Goal: Check status: Check status

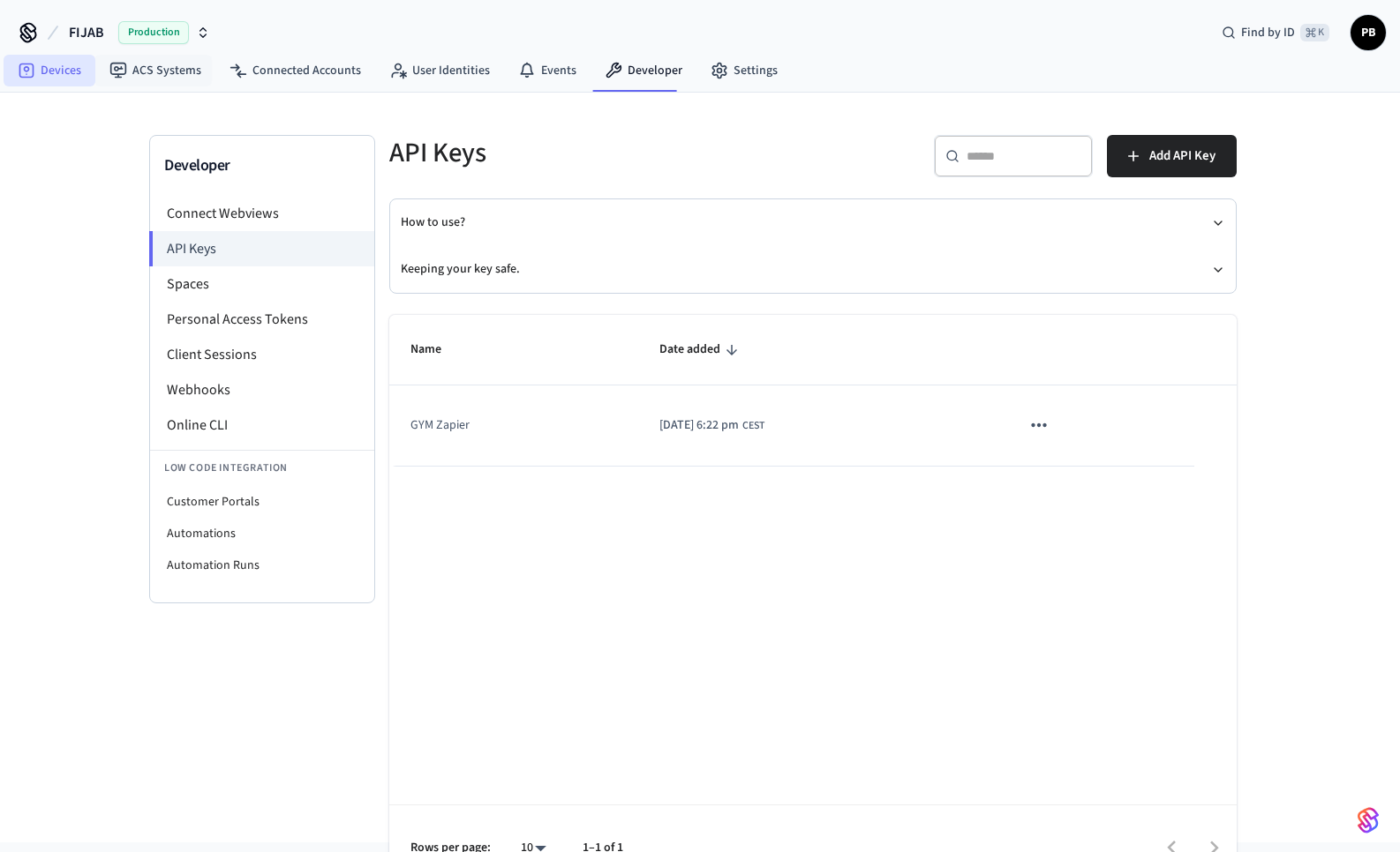
click at [44, 72] on link "Devices" at bounding box center [49, 70] width 92 height 31
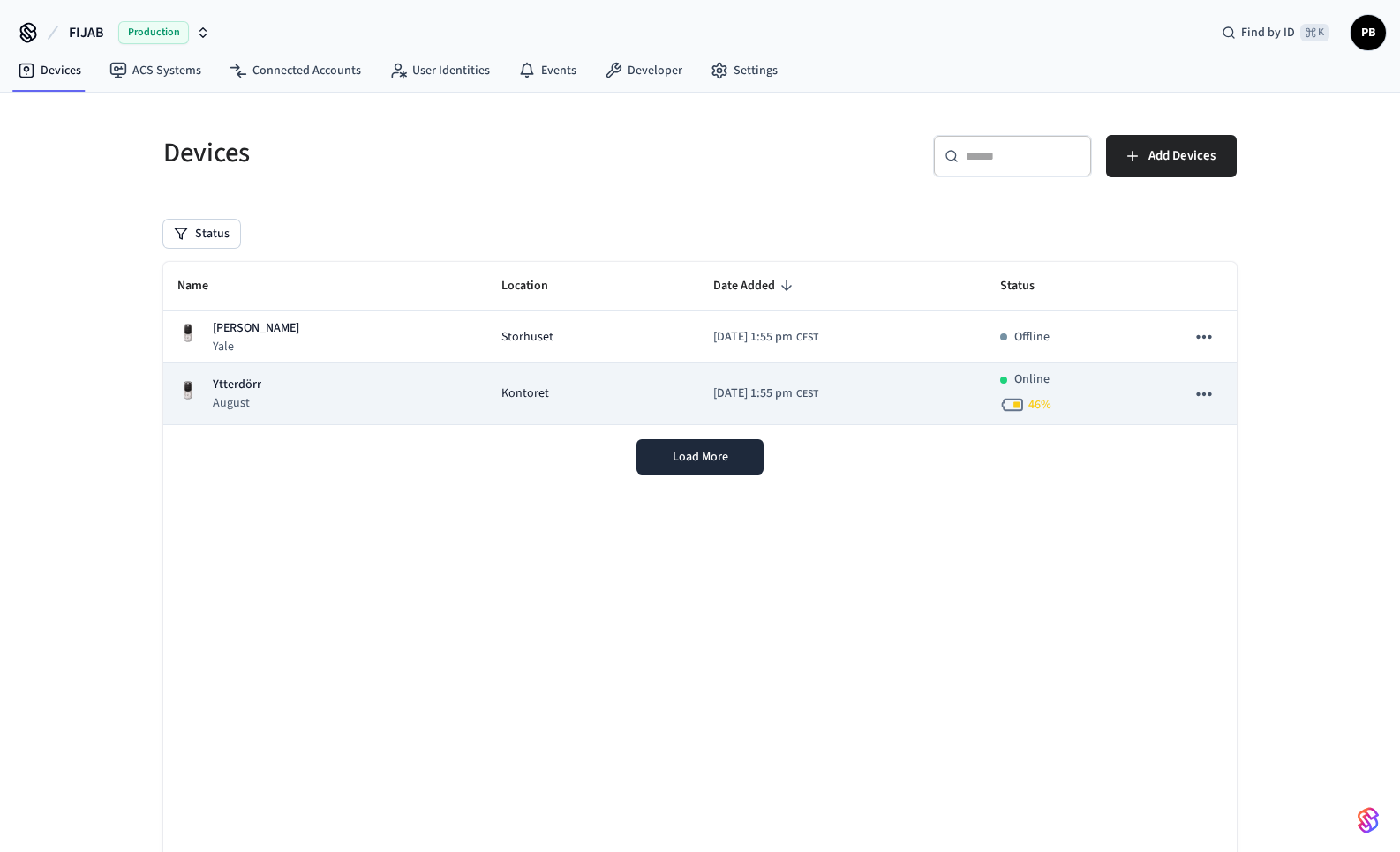
click at [487, 385] on td "Kontoret" at bounding box center [593, 394] width 212 height 62
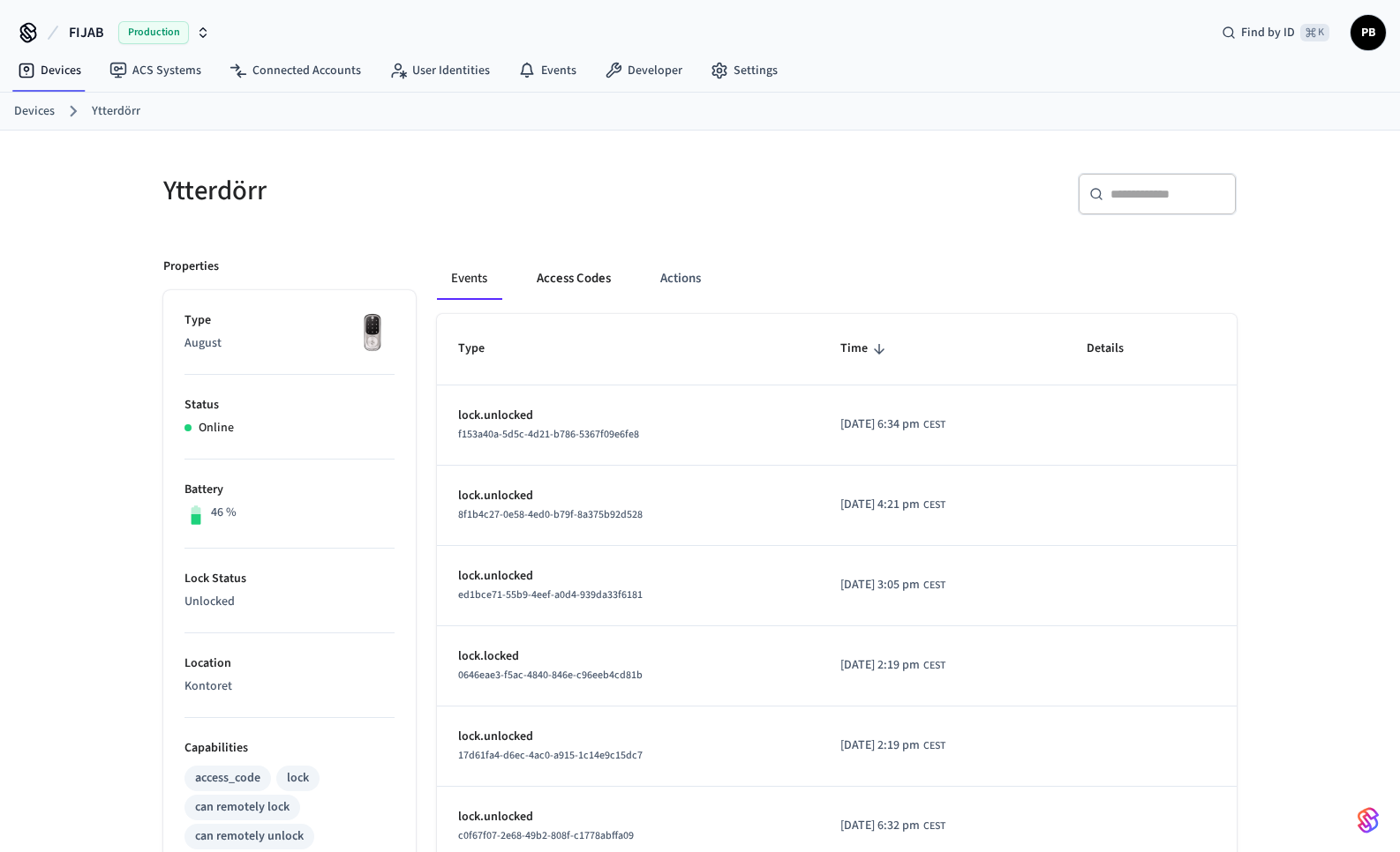
click at [599, 272] on button "Access Codes" at bounding box center [574, 278] width 102 height 42
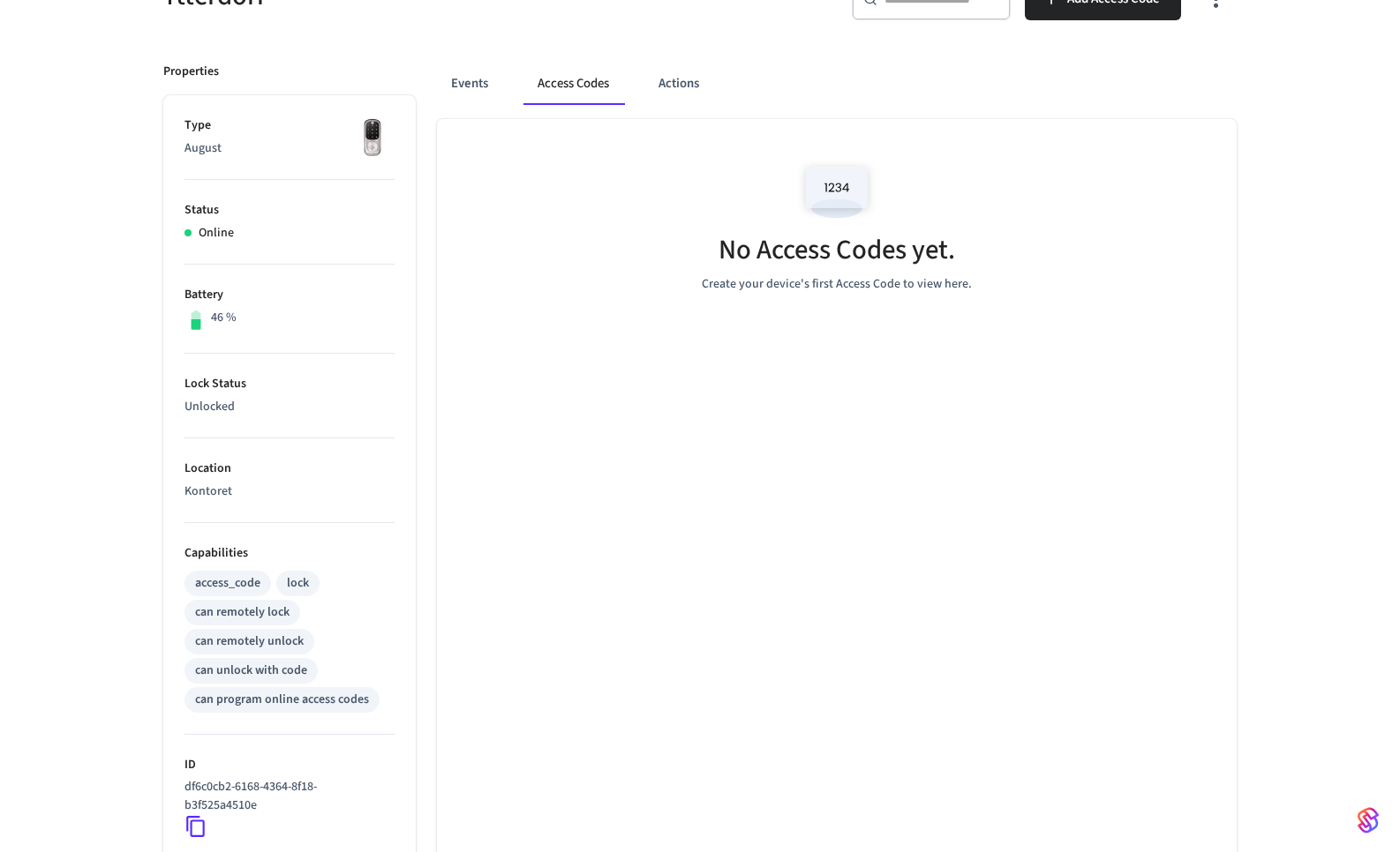
scroll to position [203, 0]
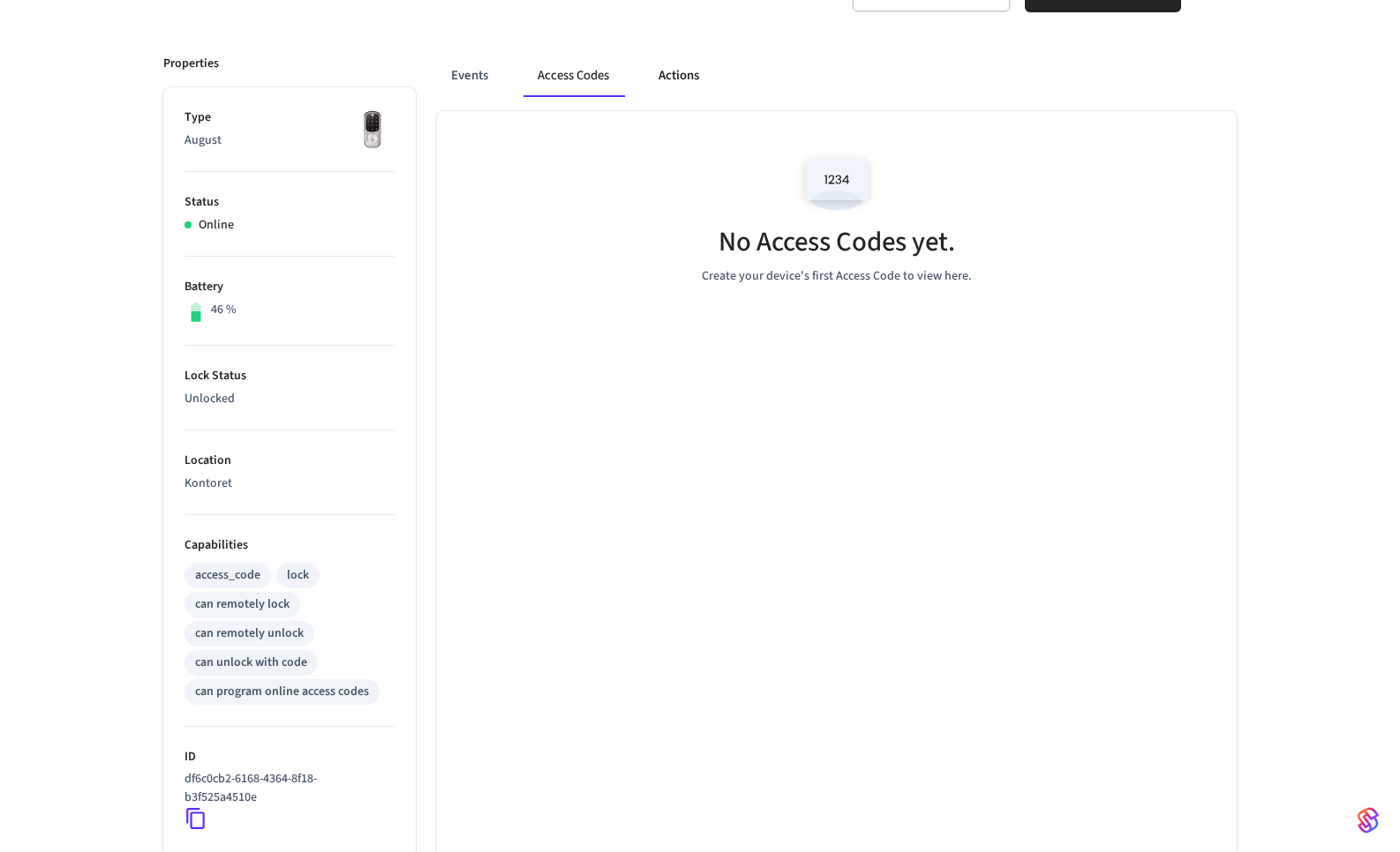
click at [687, 90] on button "Actions" at bounding box center [679, 75] width 69 height 42
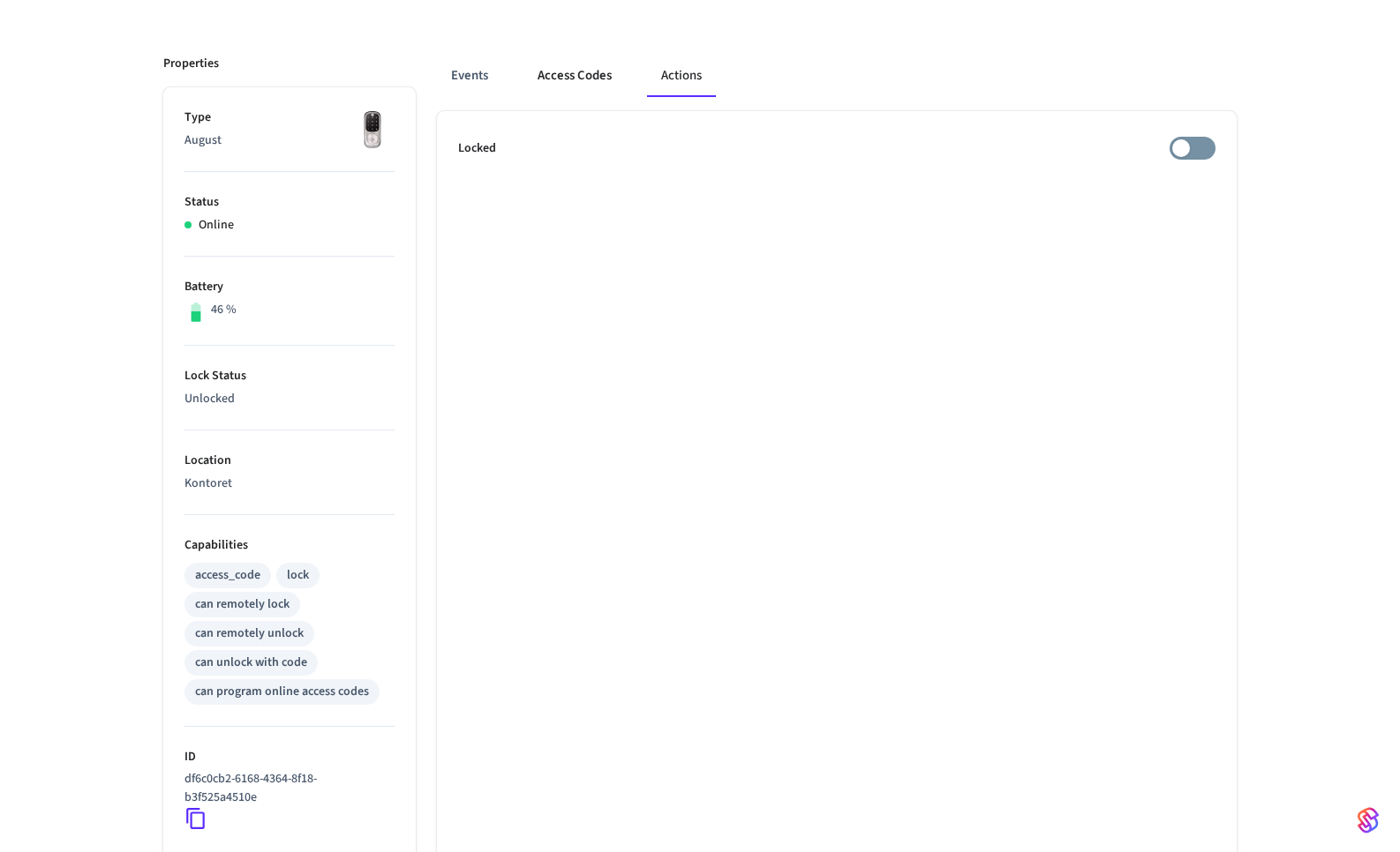
click at [598, 76] on button "Access Codes" at bounding box center [575, 75] width 102 height 42
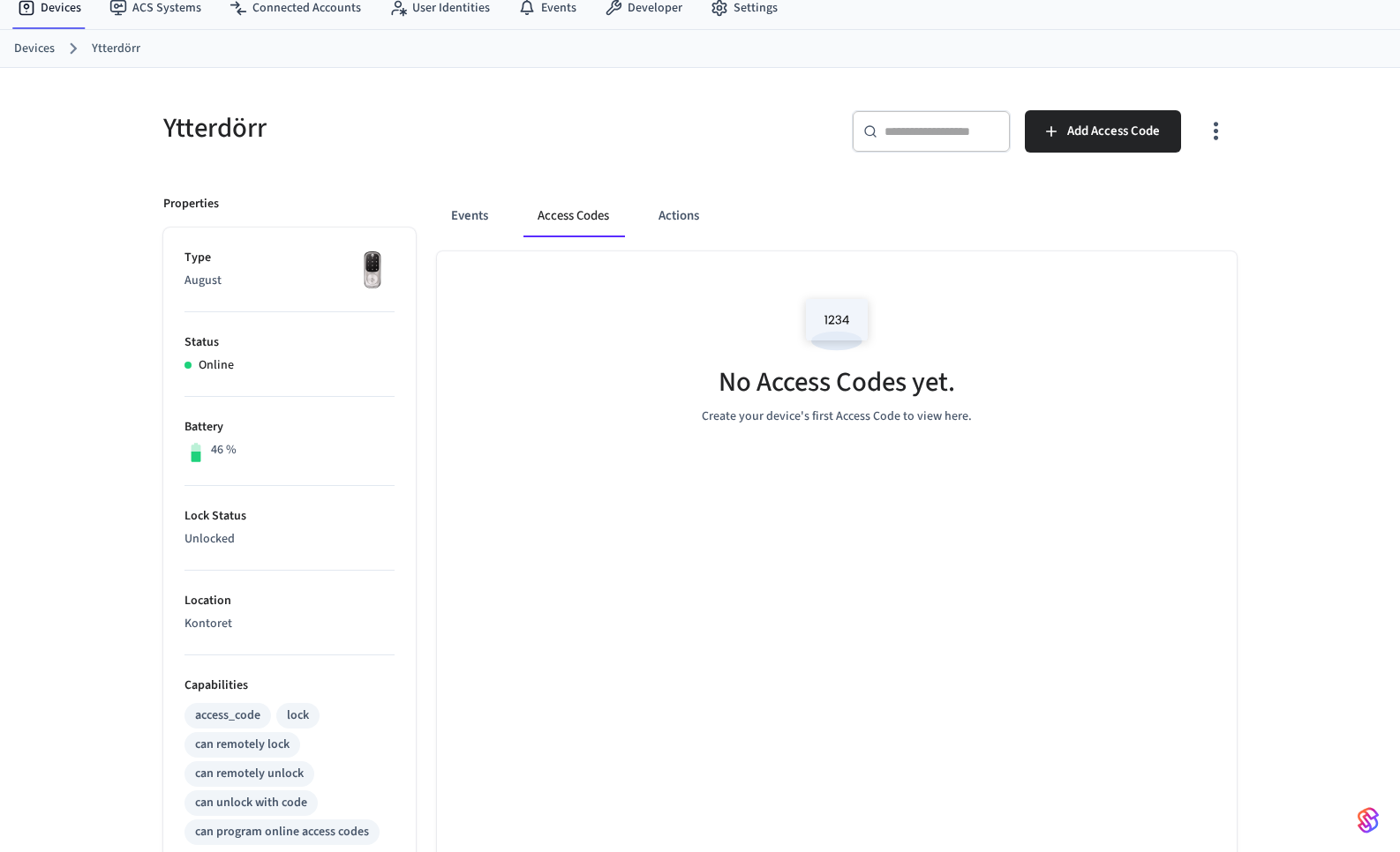
scroll to position [0, 0]
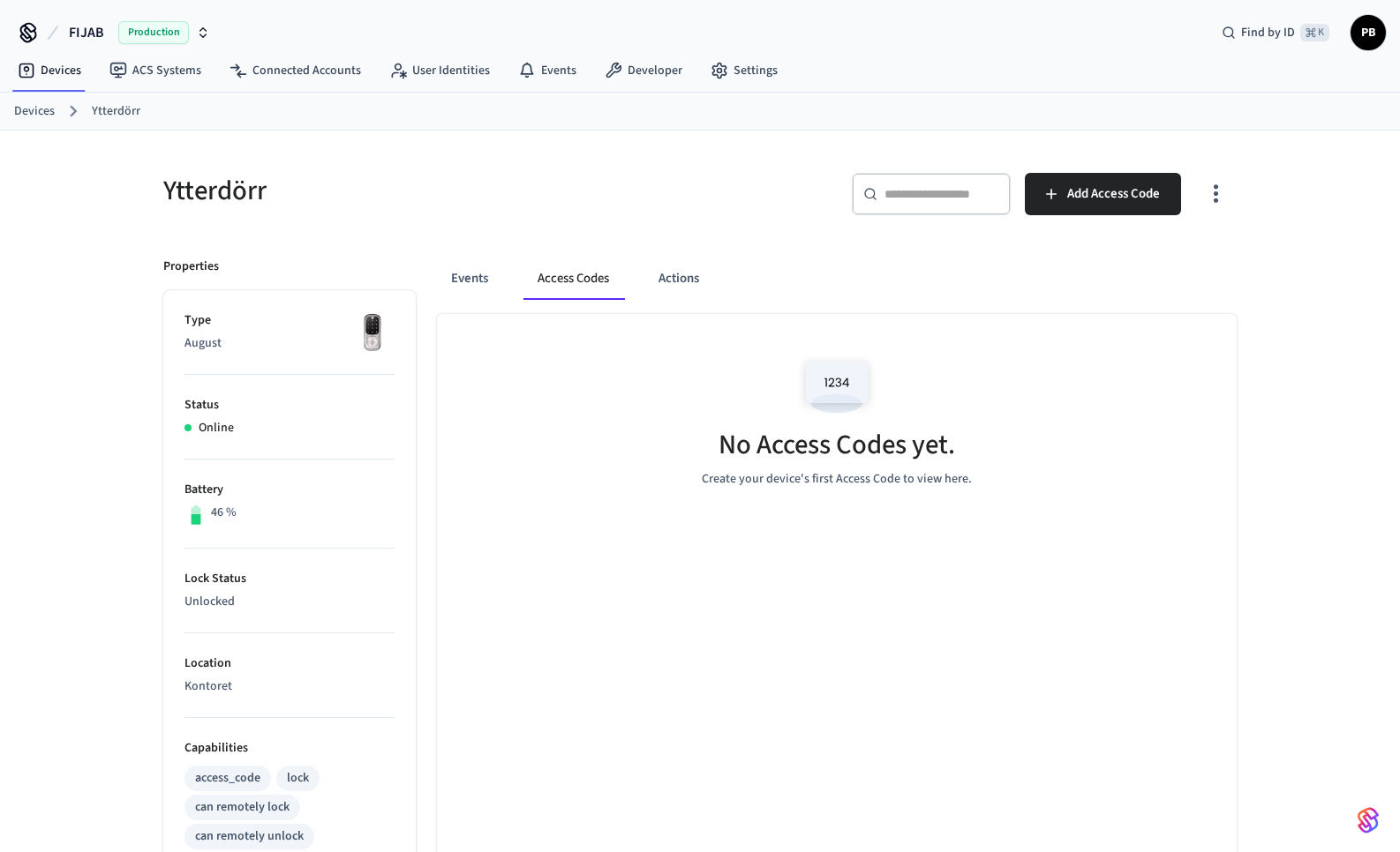
click at [202, 39] on div "Production" at bounding box center [164, 33] width 92 height 23
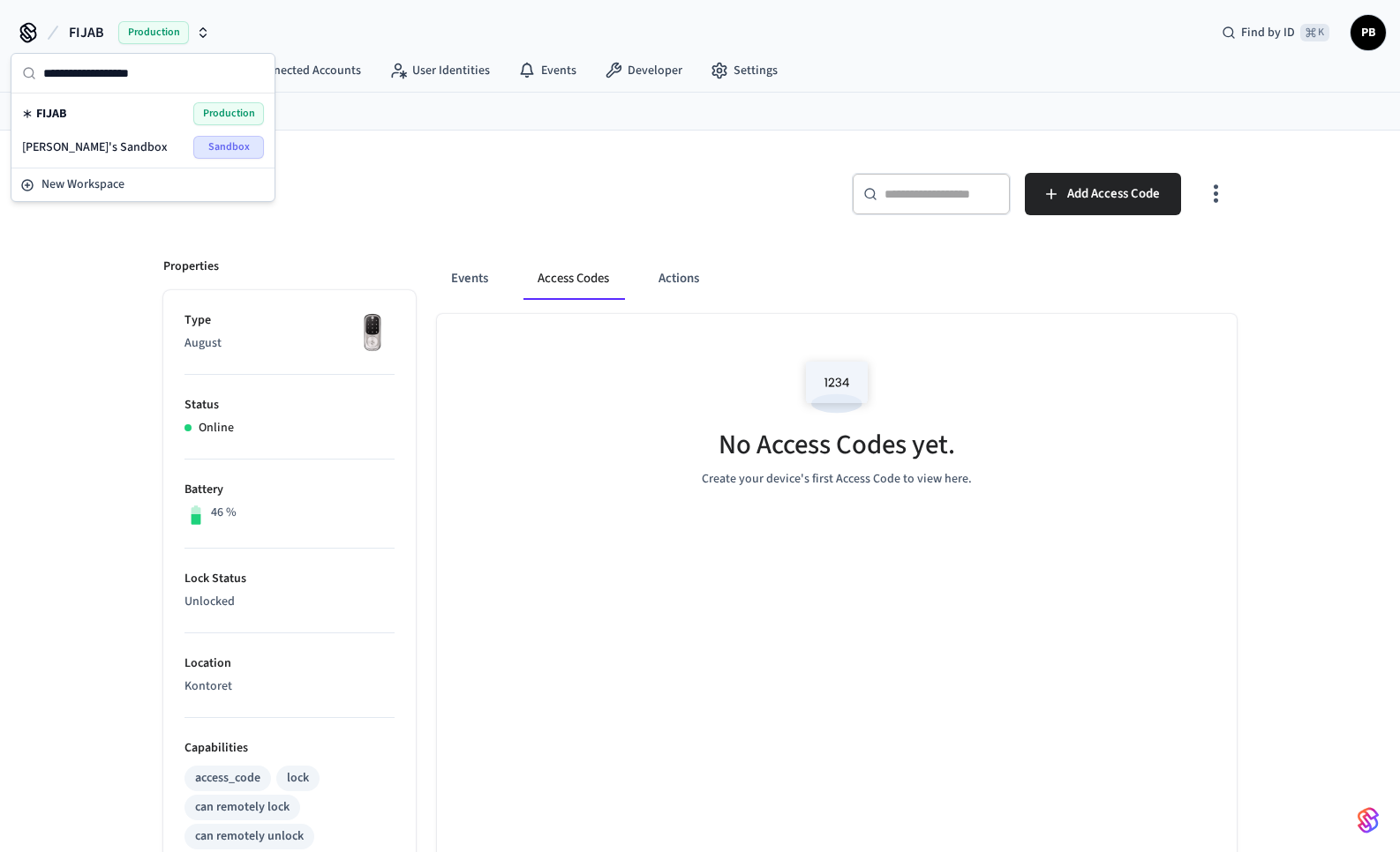
click at [146, 154] on div "[PERSON_NAME]'s Sandbox Sandbox" at bounding box center [143, 148] width 242 height 23
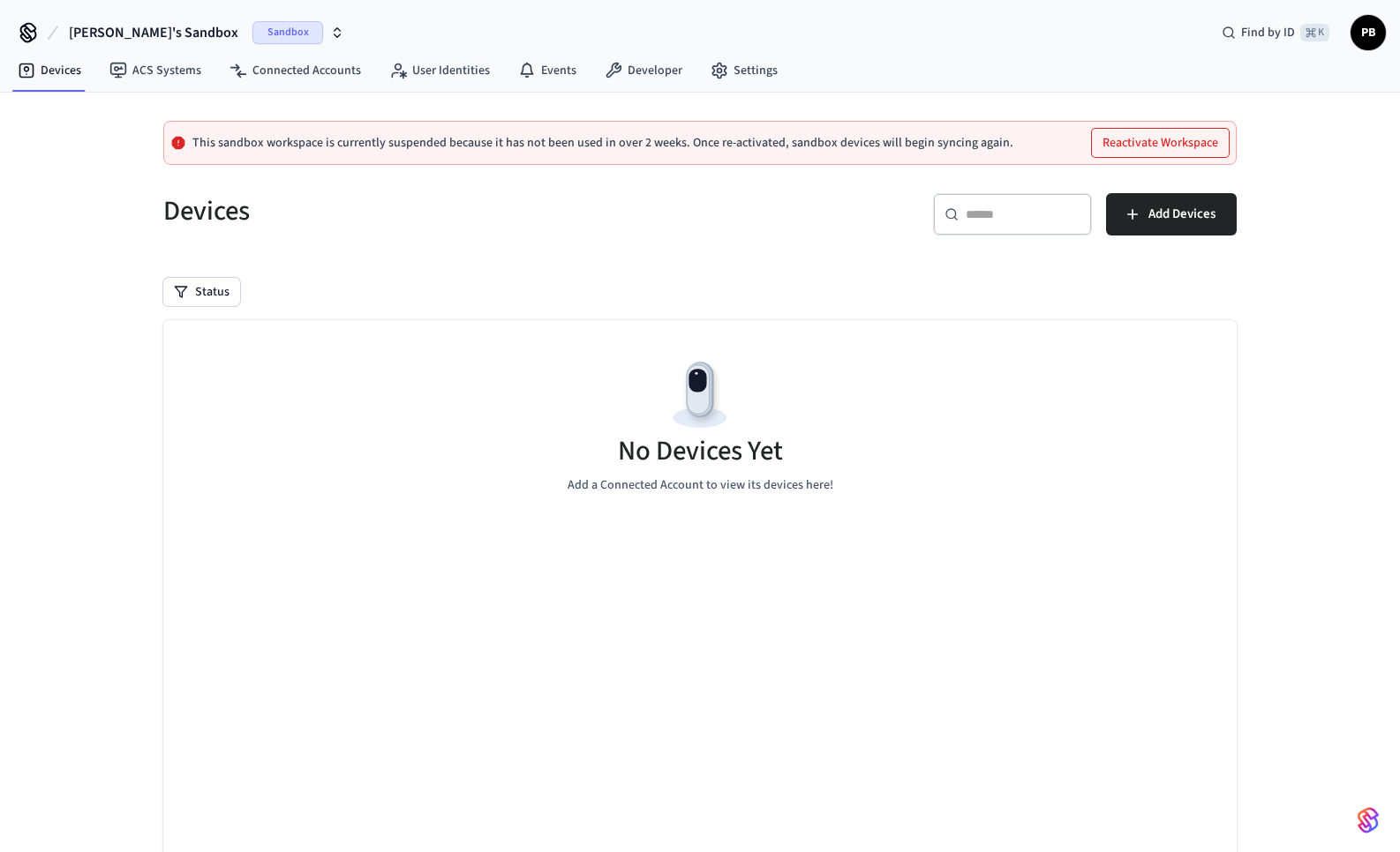
click at [1175, 149] on button "Reactivate Workspace" at bounding box center [1160, 143] width 137 height 29
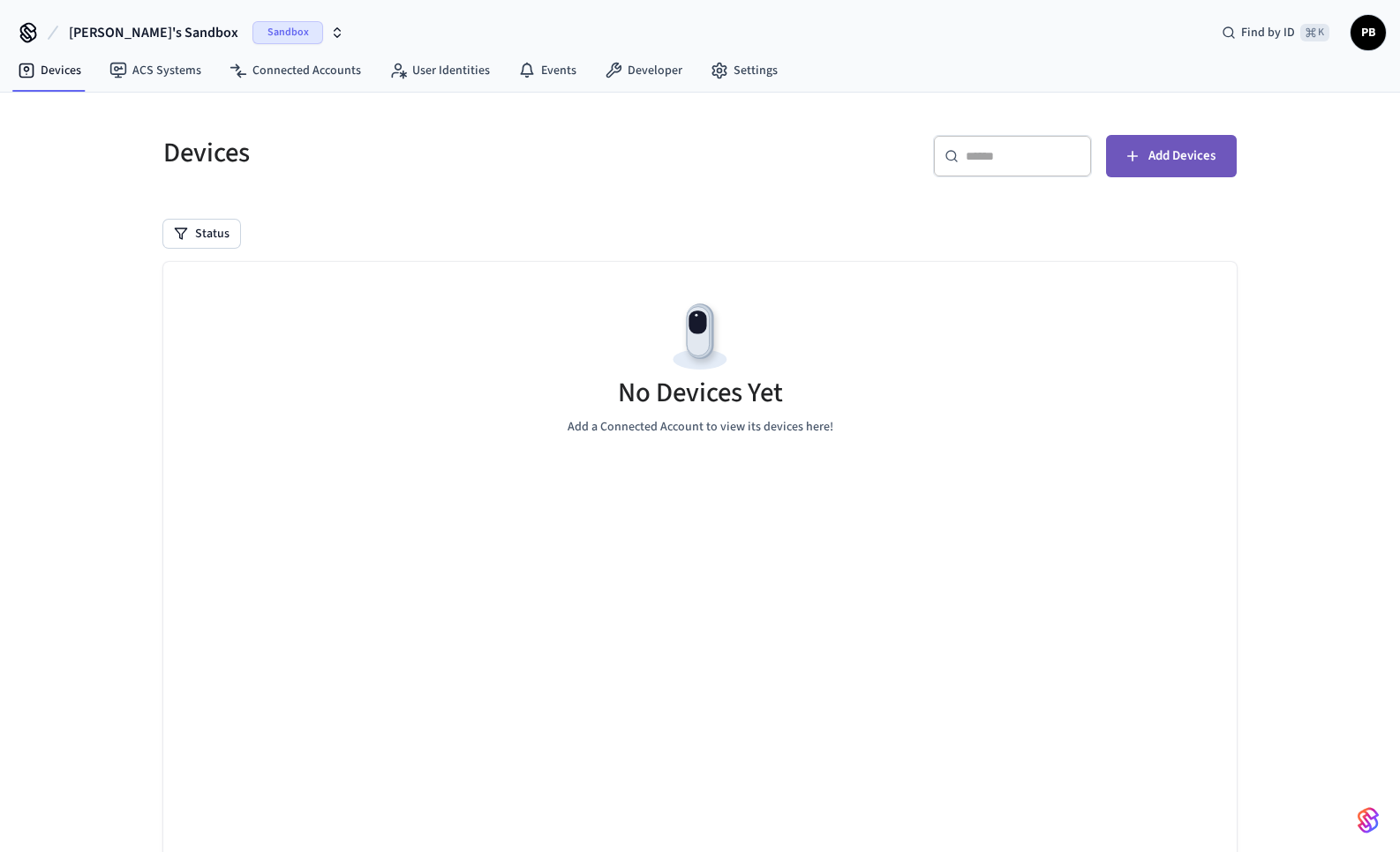
click at [1154, 152] on span "Add Devices" at bounding box center [1182, 157] width 67 height 23
click at [314, 80] on link "Connected Accounts" at bounding box center [295, 70] width 159 height 31
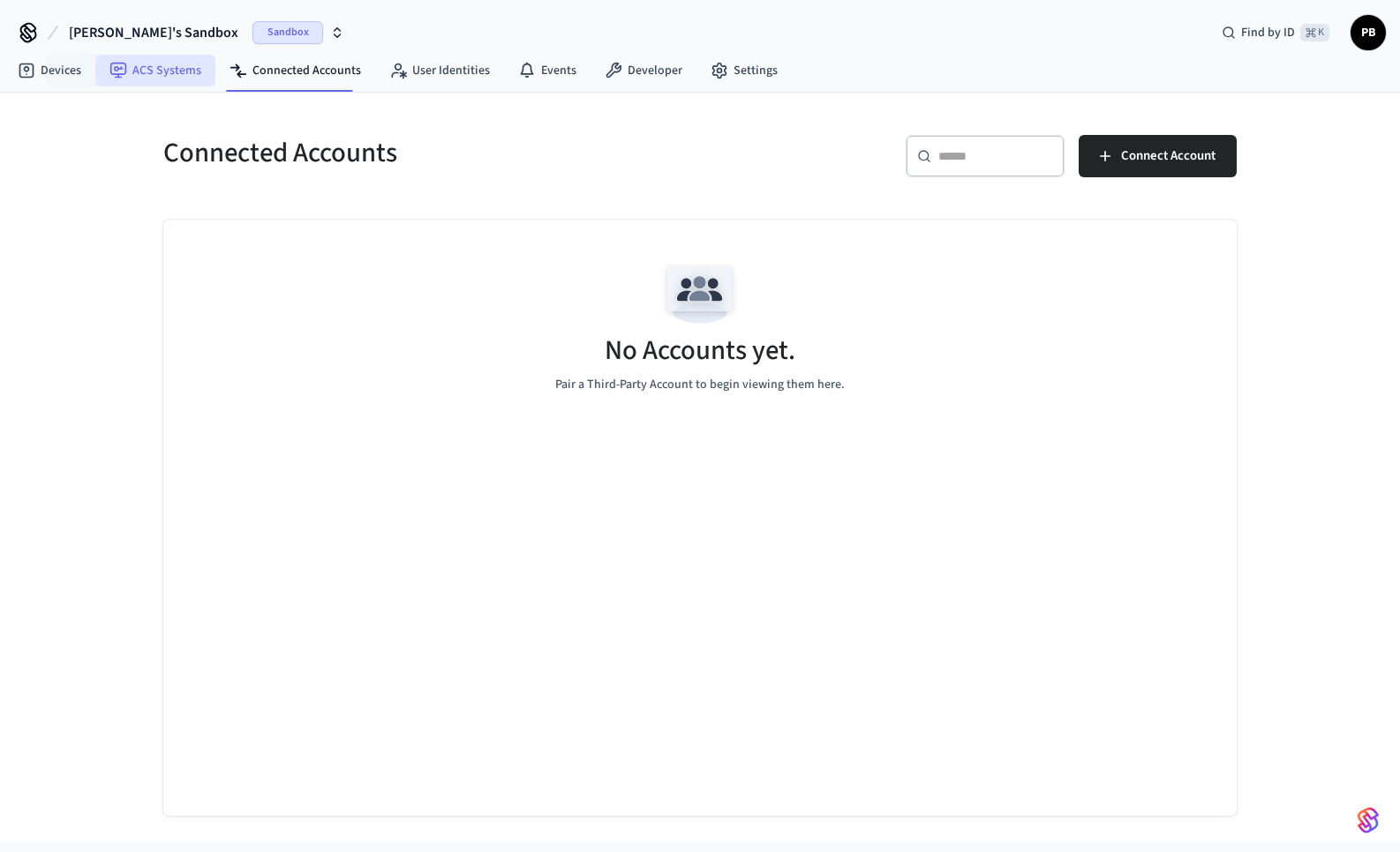
click at [128, 78] on link "ACS Systems" at bounding box center [155, 70] width 120 height 31
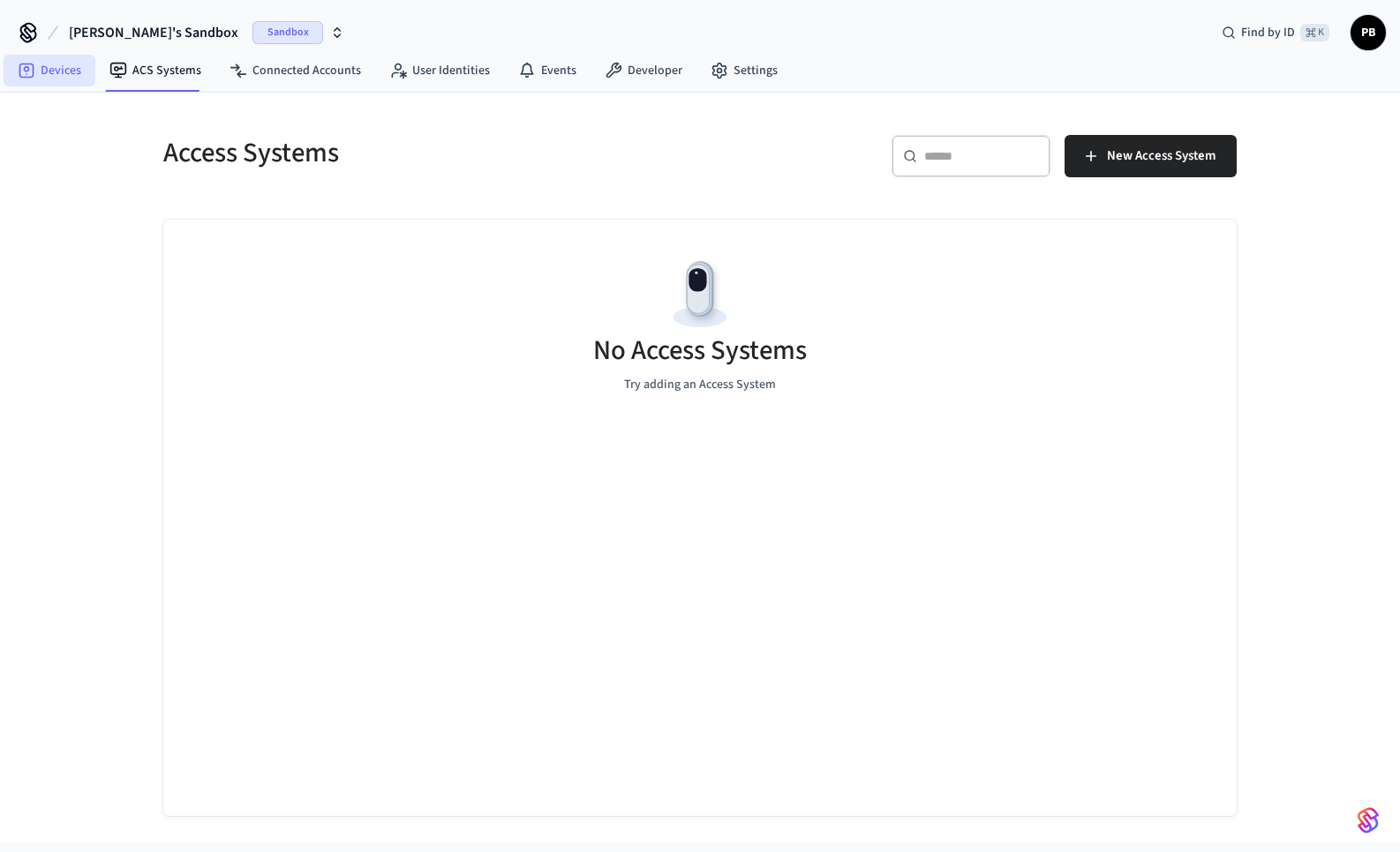
click at [73, 72] on link "Devices" at bounding box center [49, 70] width 92 height 31
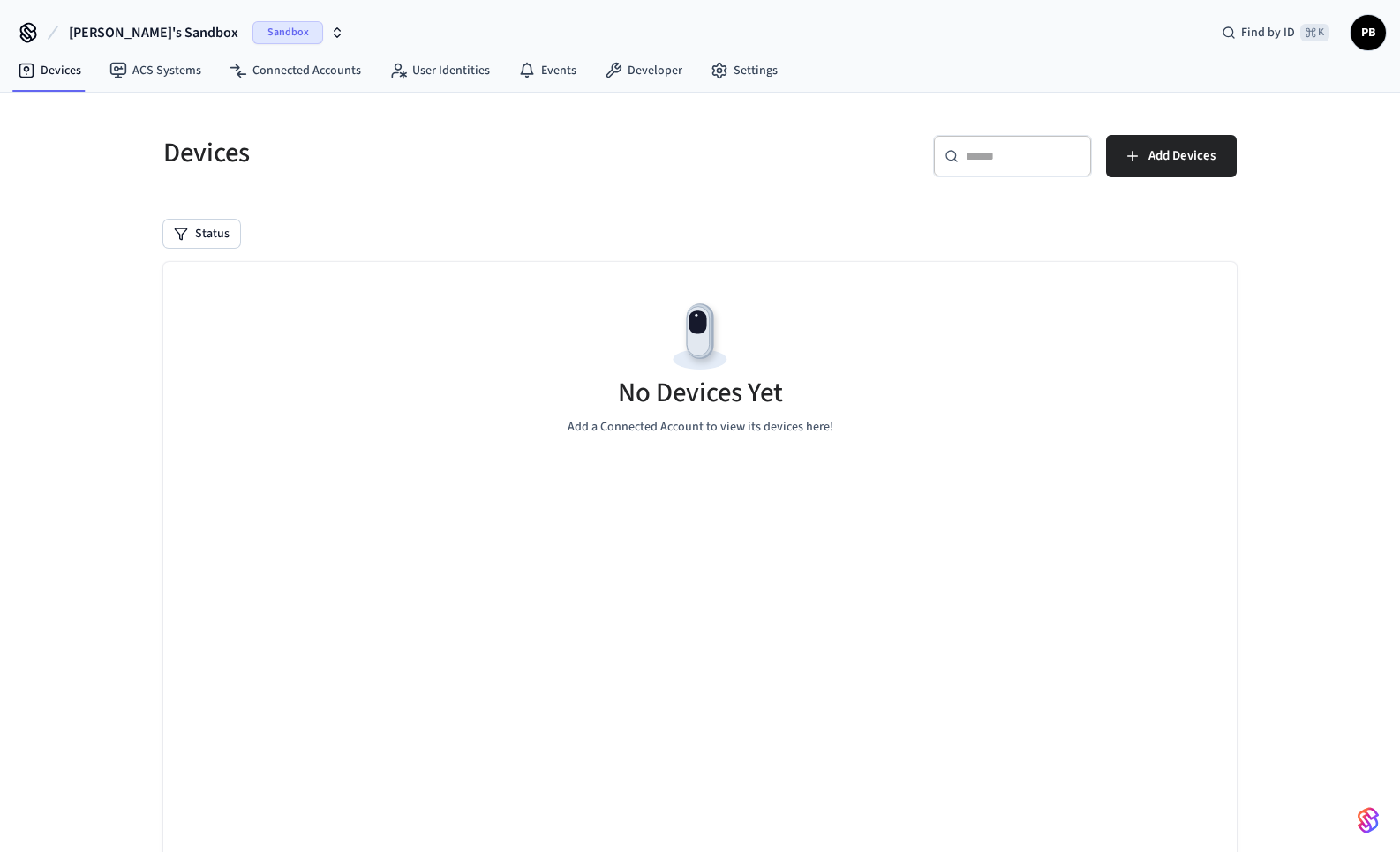
click at [252, 38] on span "Sandbox" at bounding box center [287, 33] width 71 height 23
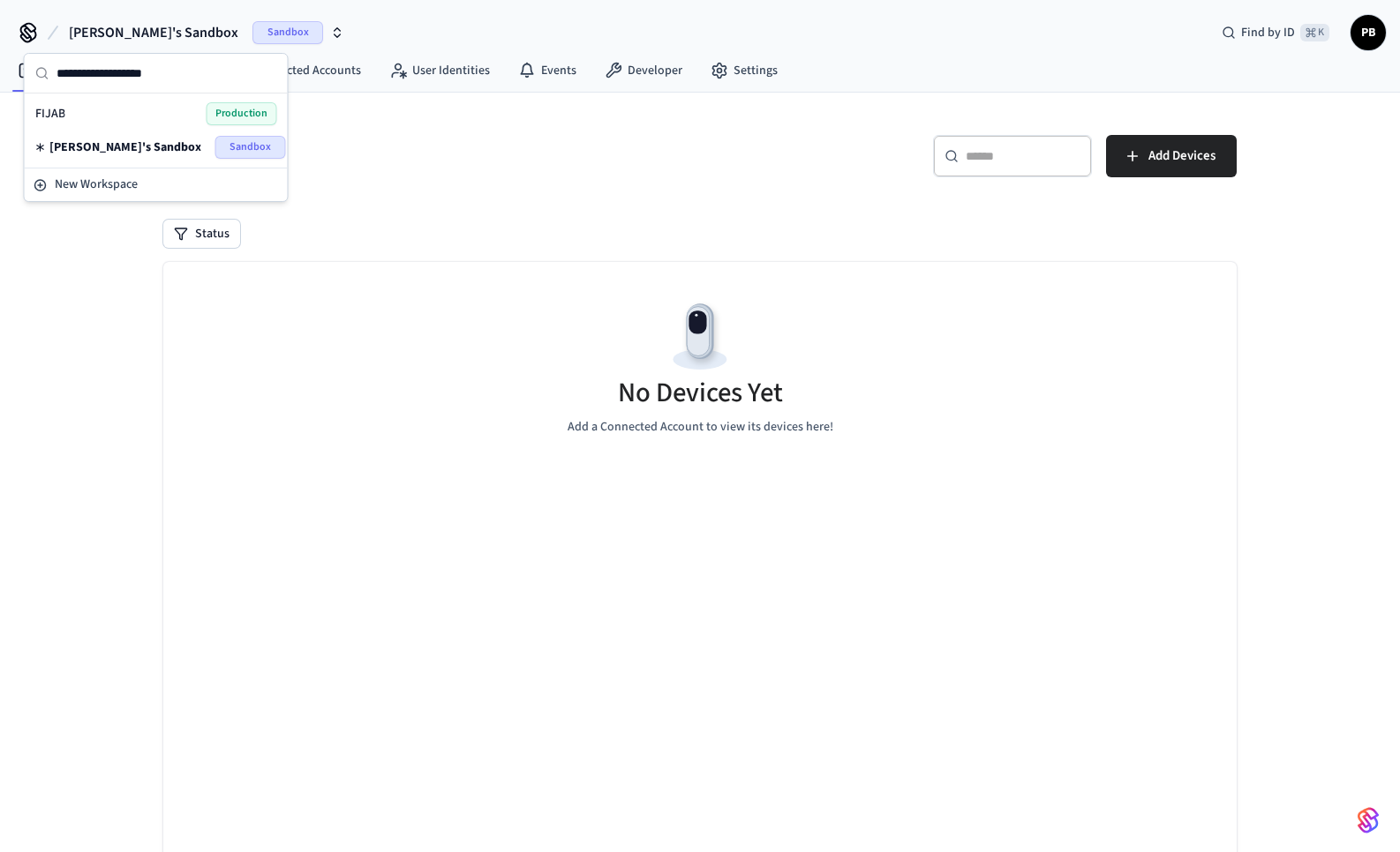
click at [175, 109] on div "FIJAB Production" at bounding box center [156, 114] width 242 height 23
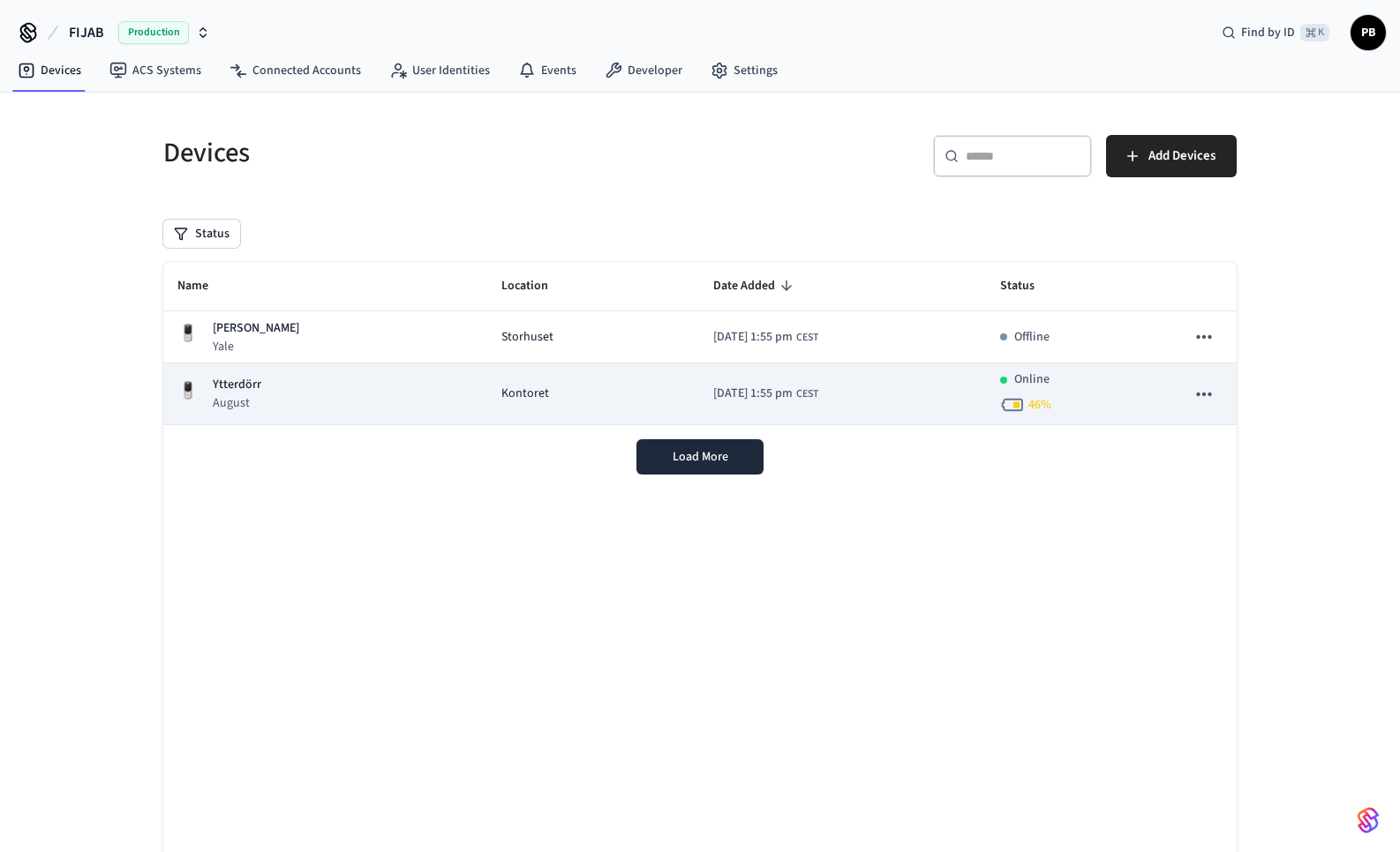
click at [320, 381] on div "Ytterdörr August" at bounding box center [325, 394] width 295 height 36
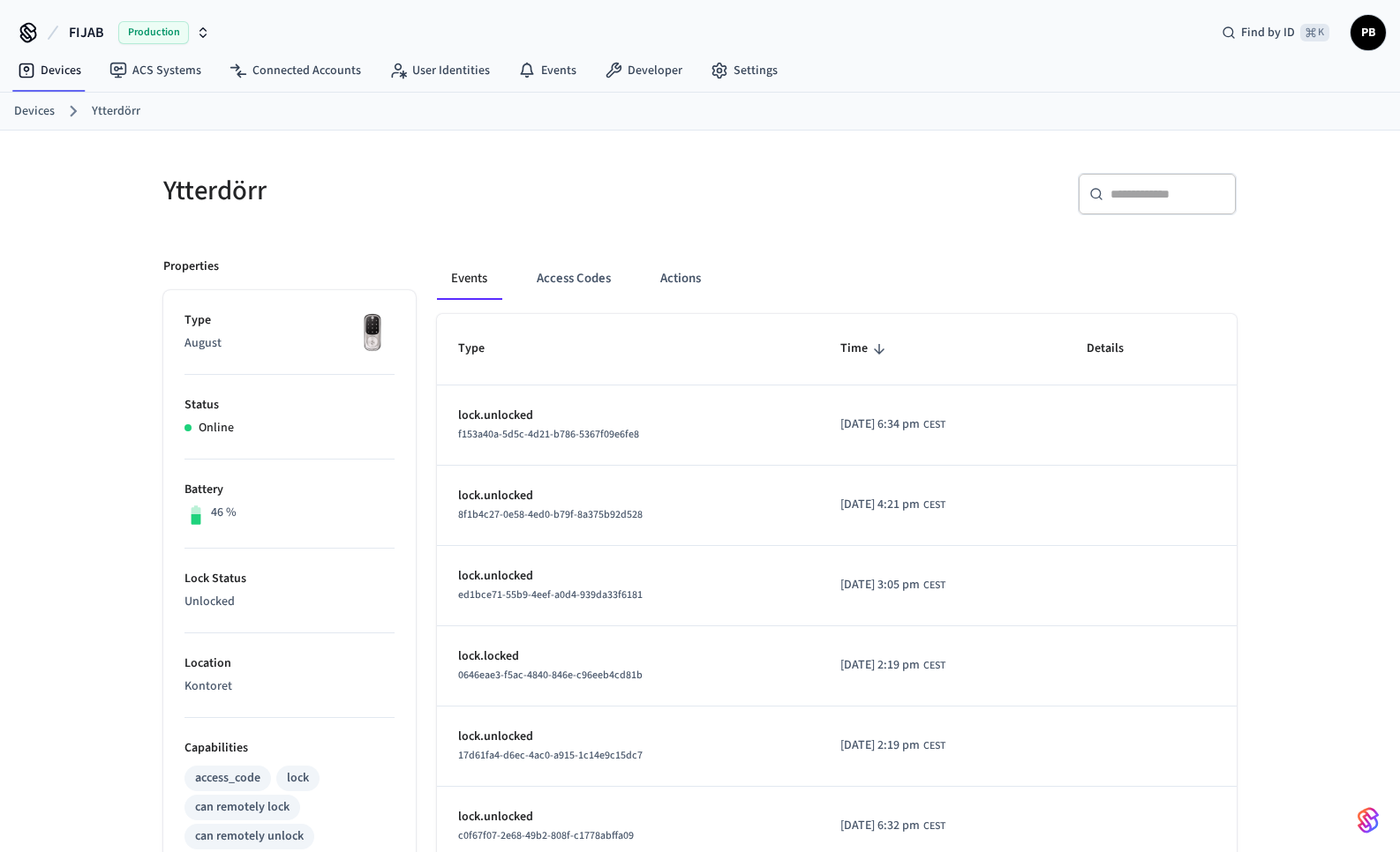
click at [205, 600] on p "Unlocked" at bounding box center [289, 602] width 210 height 19
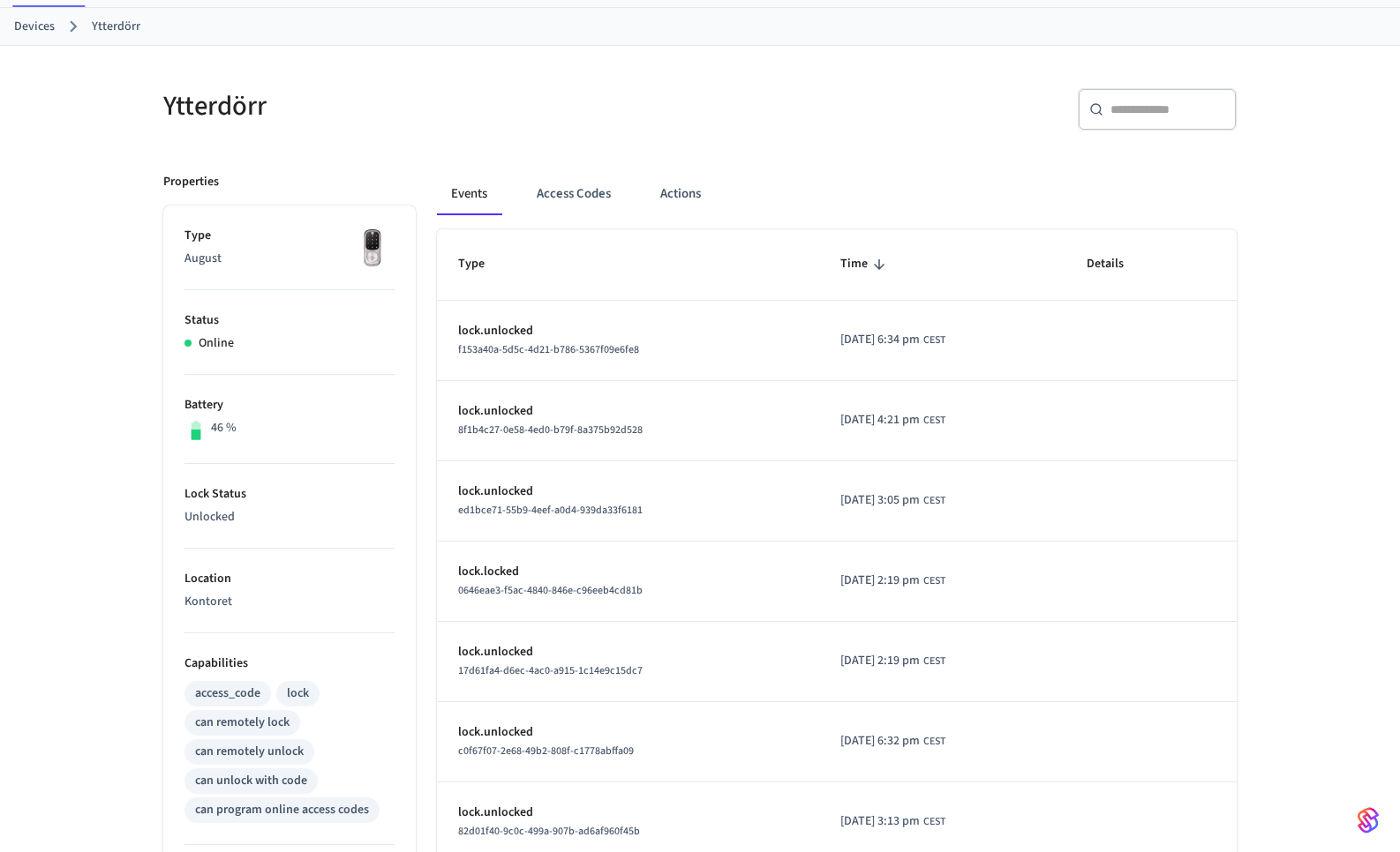
click at [272, 529] on li "Lock Status Unlocked" at bounding box center [289, 507] width 210 height 85
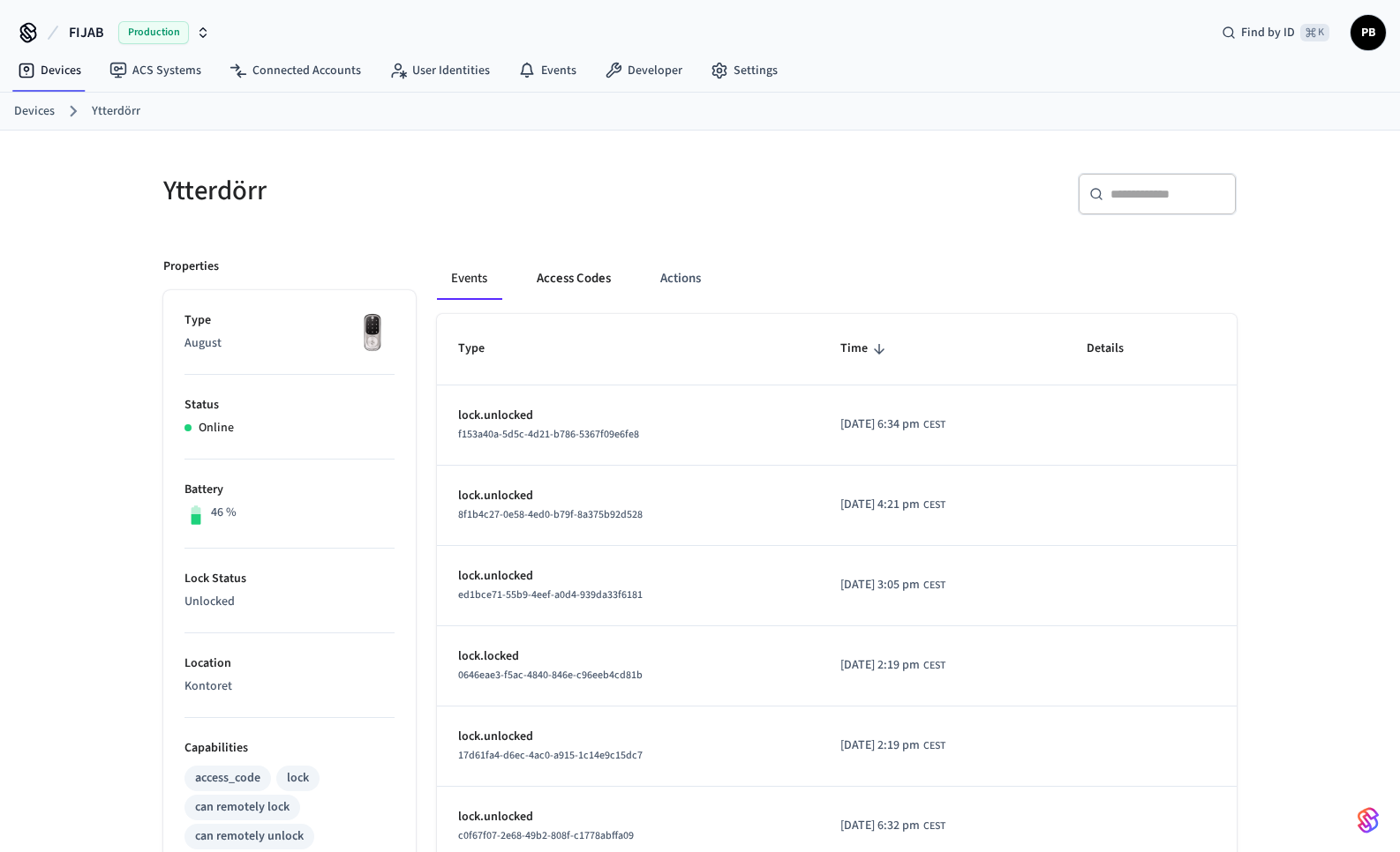
click at [576, 285] on button "Access Codes" at bounding box center [574, 278] width 102 height 42
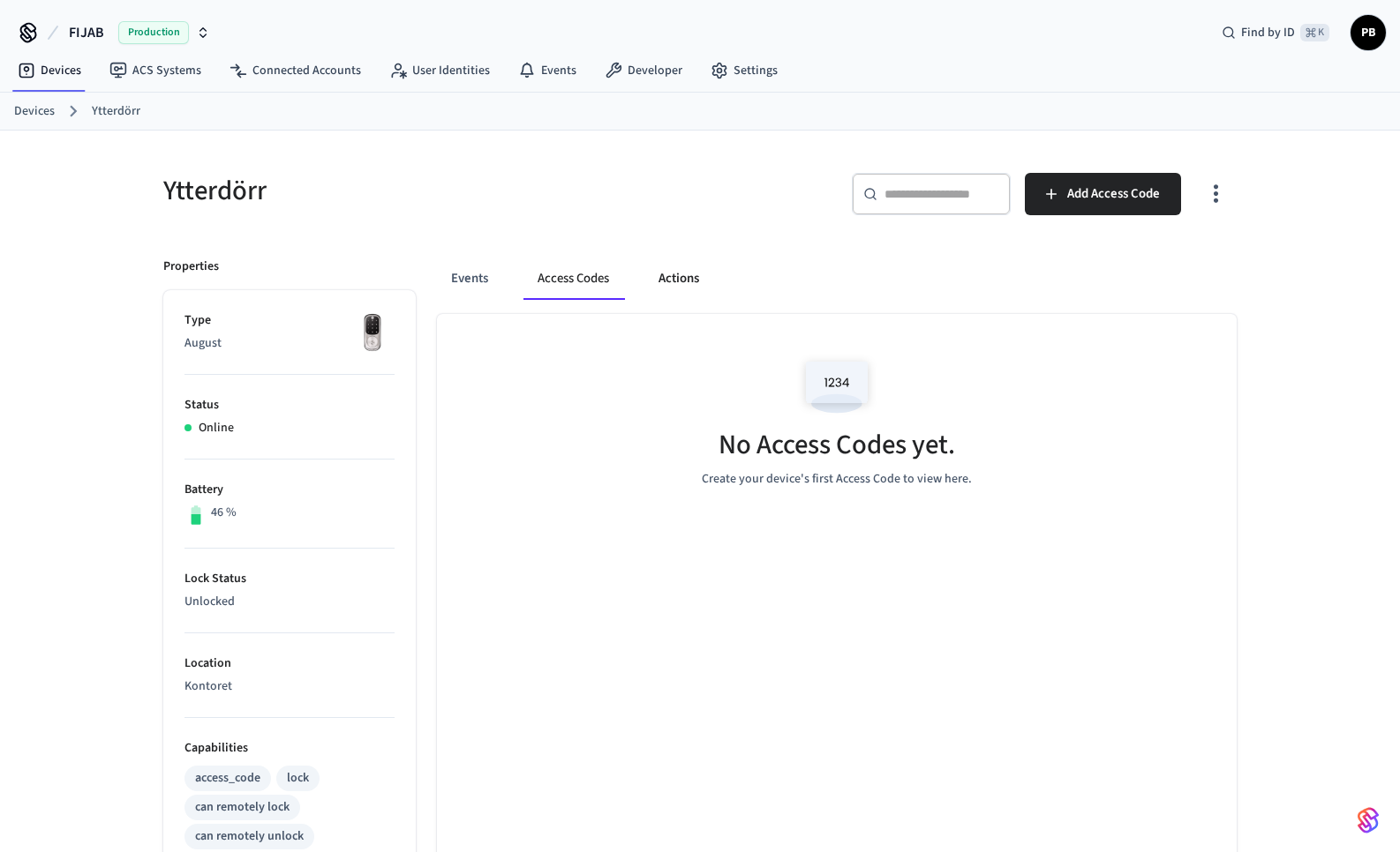
click at [690, 277] on button "Actions" at bounding box center [679, 278] width 69 height 42
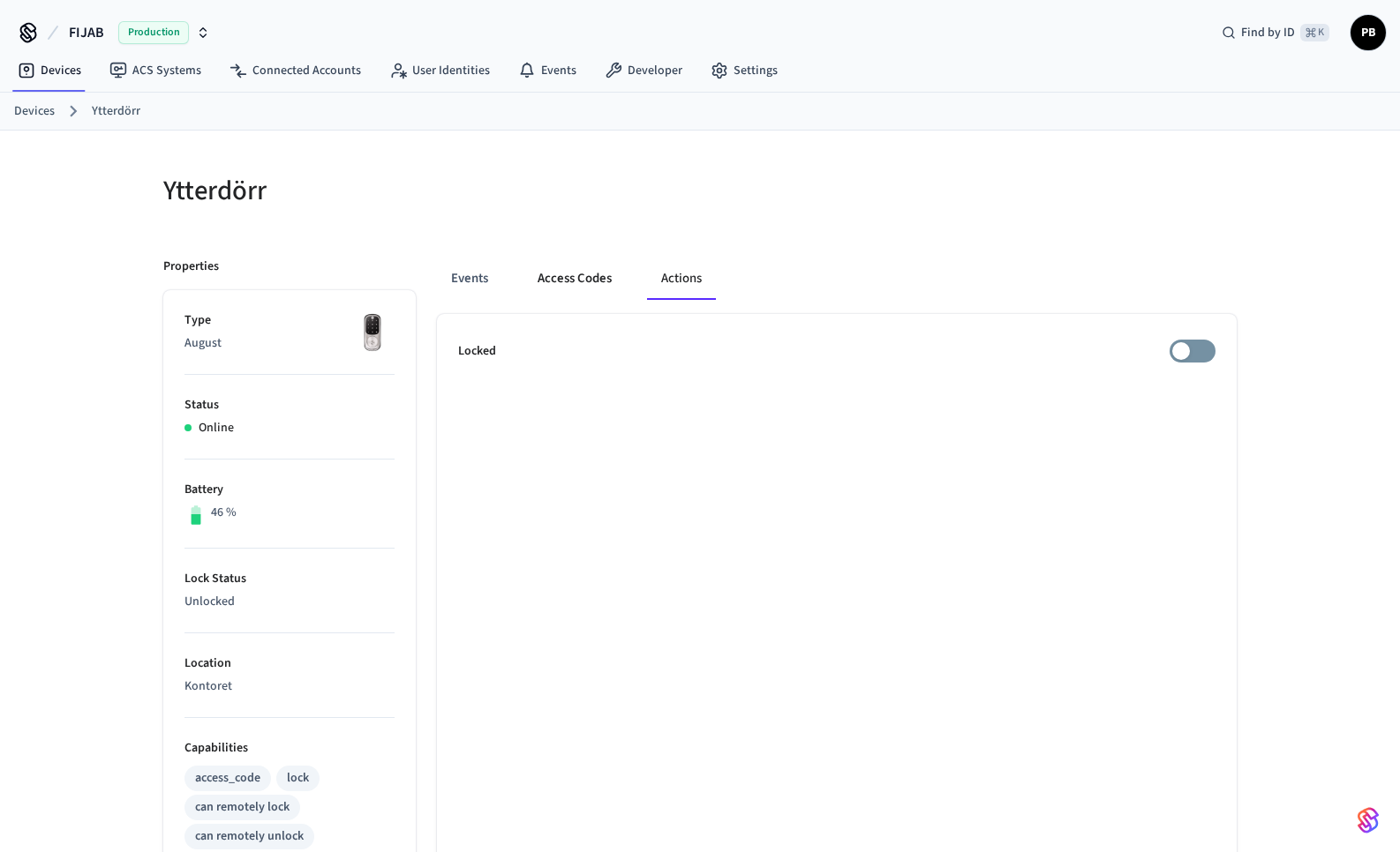
click at [566, 286] on button "Access Codes" at bounding box center [575, 278] width 102 height 42
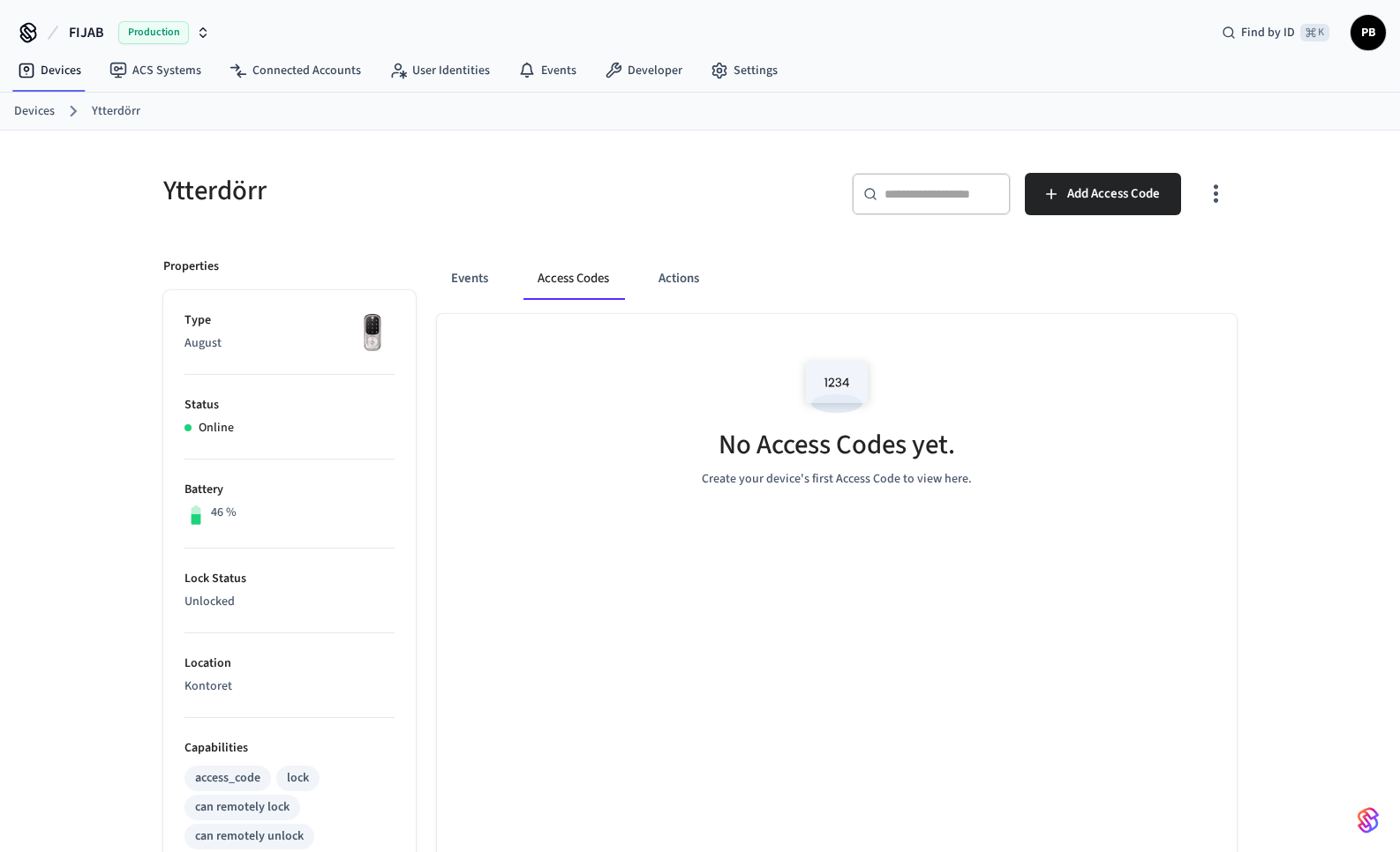
click at [428, 230] on div "Ytterdörr ​ ​ Add Access Code Properties Type August Status Online Battery 46 %…" at bounding box center [700, 721] width 1101 height 1138
click at [624, 72] on link "Developer" at bounding box center [644, 70] width 106 height 31
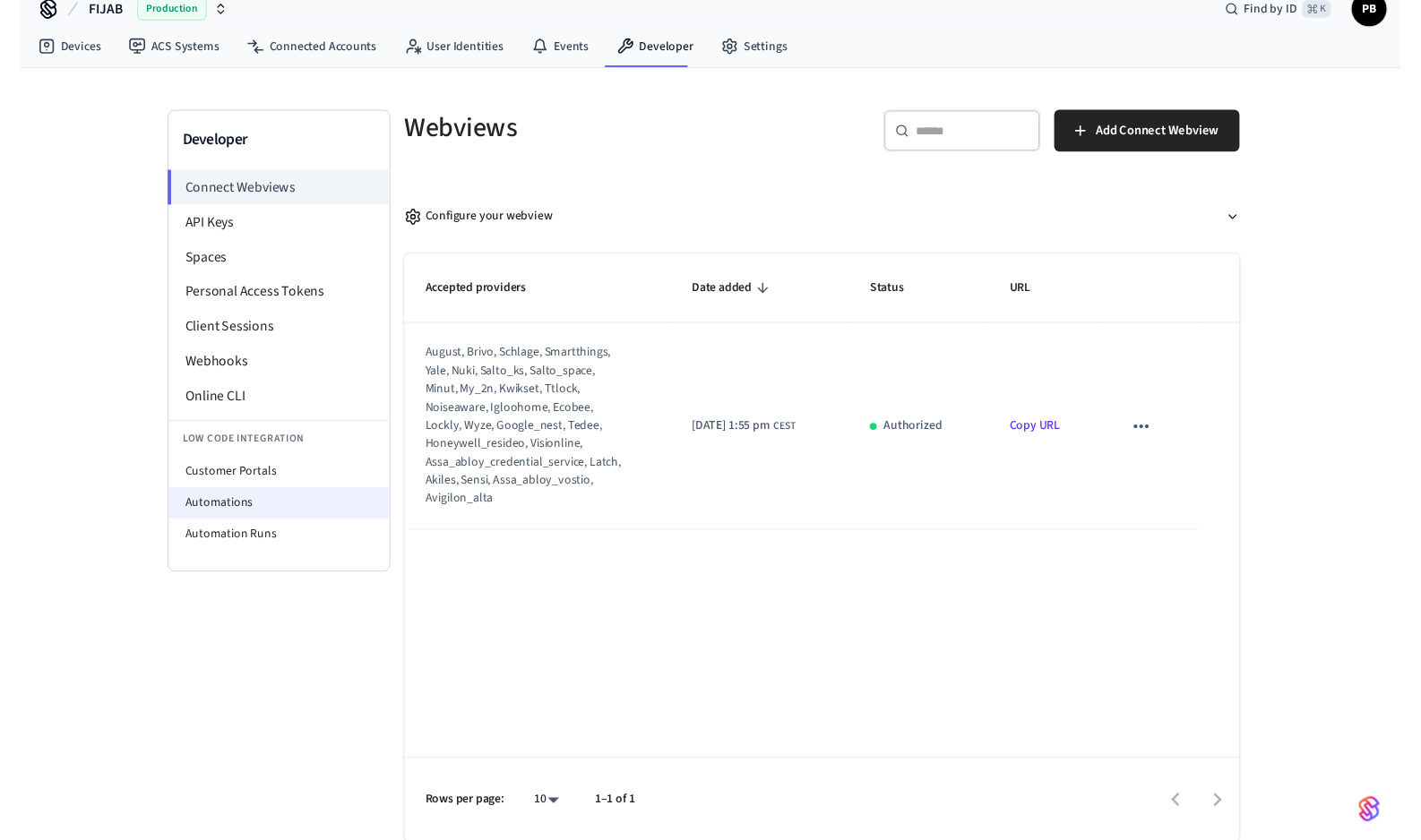
scroll to position [25, 0]
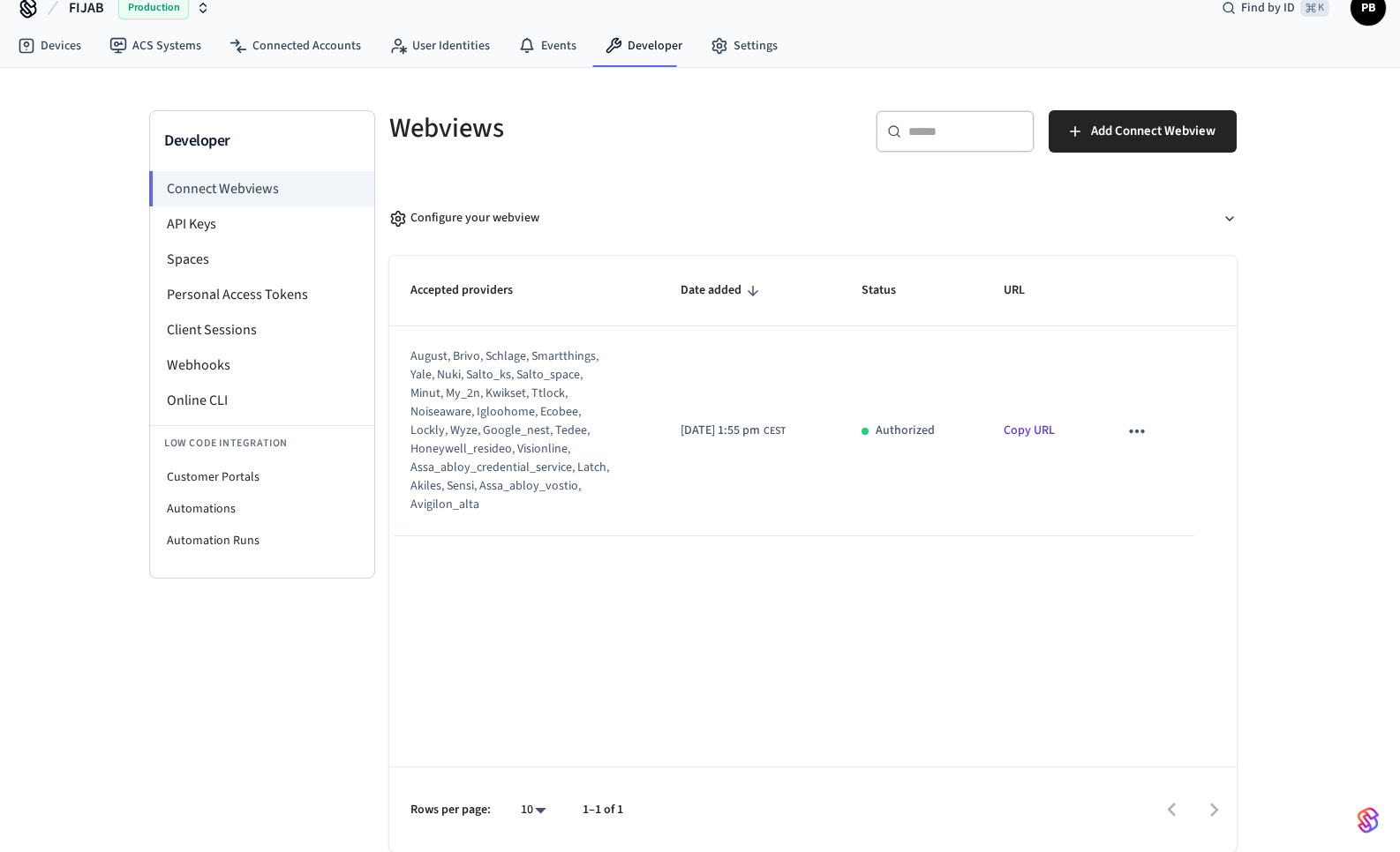
click at [96, 340] on div "Developer Connect Webviews API Keys Spaces Personal Access Tokens Client Sessio…" at bounding box center [700, 460] width 1400 height 785
